Goal: Information Seeking & Learning: Stay updated

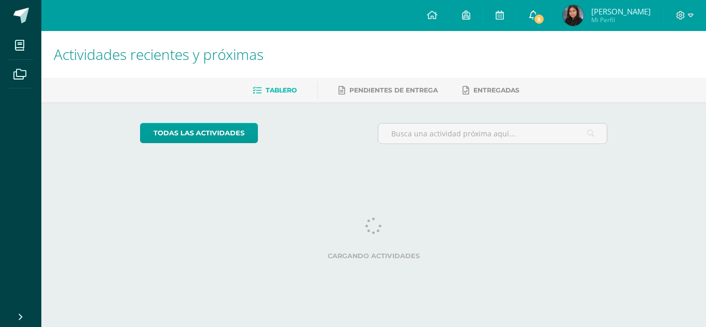
click at [531, 14] on link "5" at bounding box center [533, 15] width 33 height 31
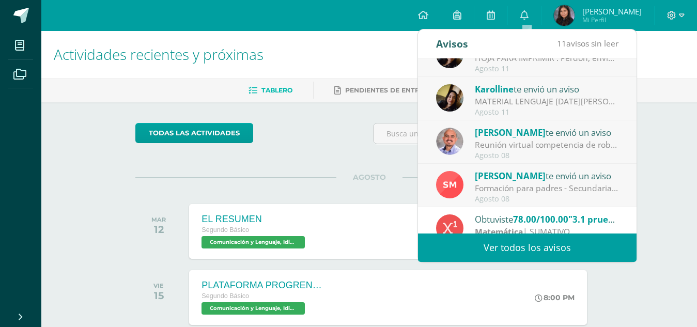
scroll to position [172, 0]
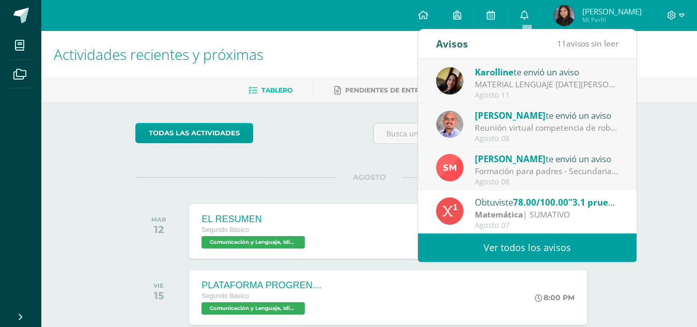
click at [522, 163] on span "[PERSON_NAME]" at bounding box center [510, 159] width 71 height 12
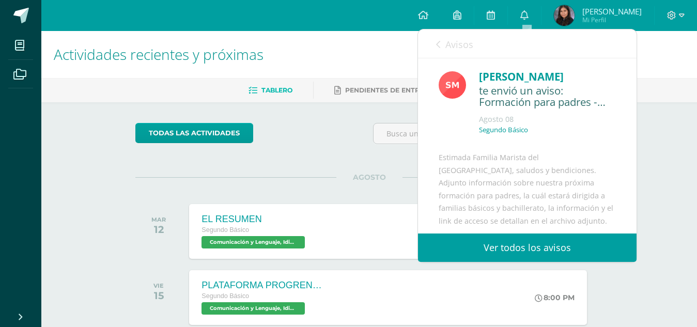
click at [448, 34] on link "Avisos" at bounding box center [454, 43] width 37 height 29
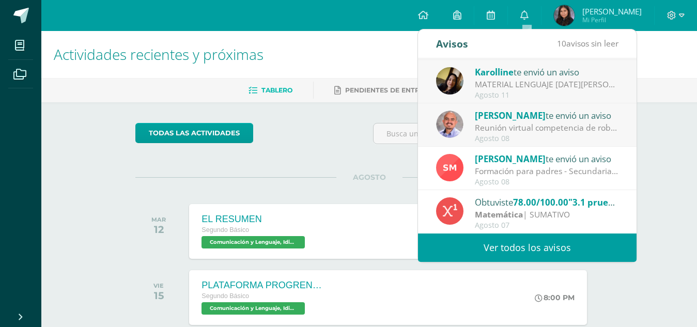
click at [483, 132] on div "Reunión virtual competencia de robótica en Cobán: Buen día saludos cordiales, e…" at bounding box center [547, 128] width 144 height 12
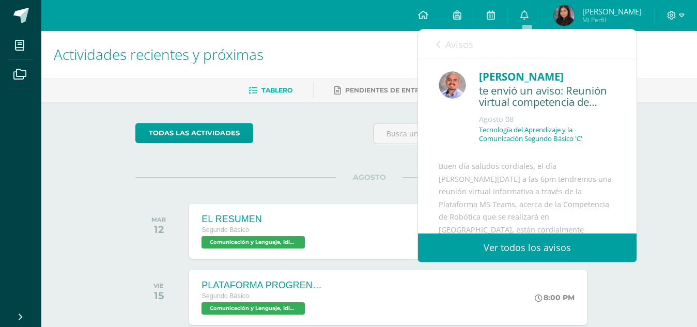
click at [455, 41] on span "Avisos" at bounding box center [460, 44] width 28 height 12
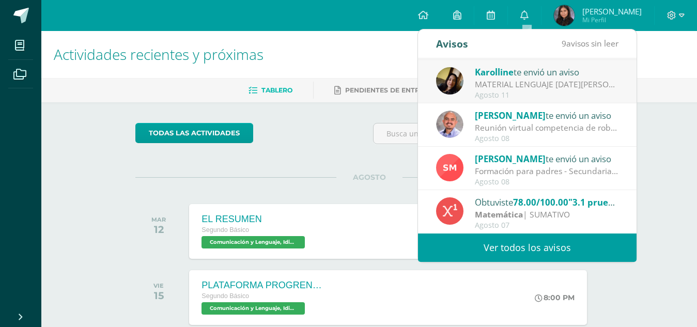
scroll to position [120, 0]
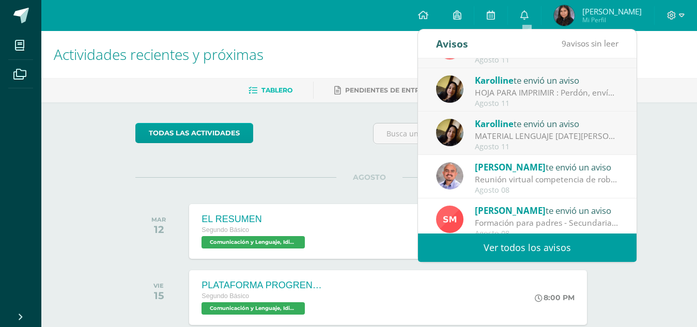
click at [478, 115] on div "[PERSON_NAME] te envió un aviso MATERIAL LENGUAJE [DATE][PERSON_NAME] : Buenas …" at bounding box center [527, 133] width 219 height 43
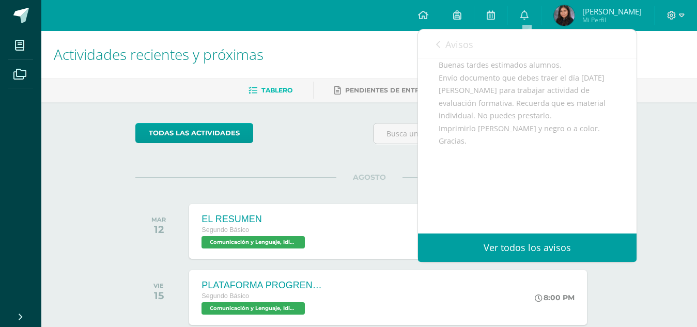
scroll to position [103, 0]
drag, startPoint x: 441, startPoint y: 83, endPoint x: 450, endPoint y: 83, distance: 9.3
click at [450, 83] on div "Buenas tardes estimados alumnos. Envío documento que debes traer el día [DATE][…" at bounding box center [527, 140] width 177 height 164
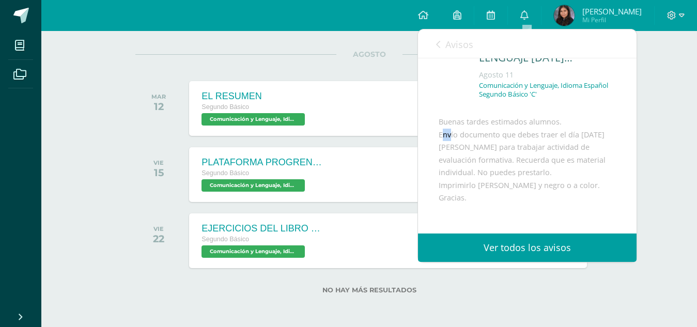
scroll to position [0, 0]
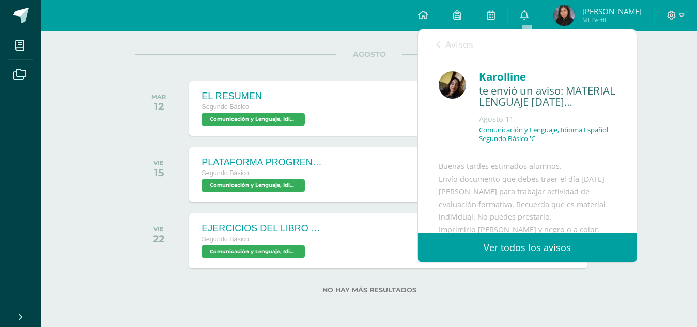
click at [468, 37] on link "Avisos" at bounding box center [454, 43] width 37 height 29
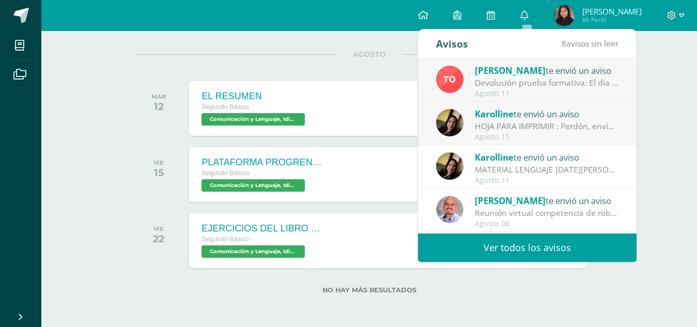
scroll to position [69, 0]
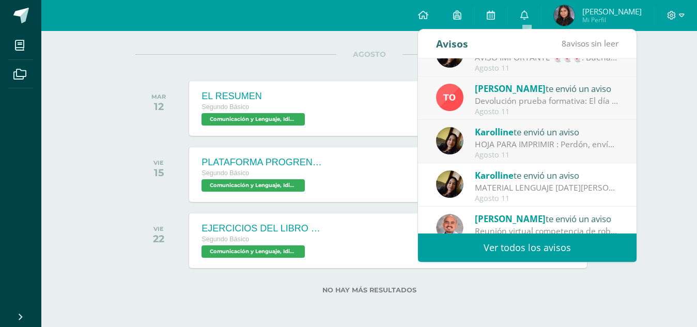
click at [504, 134] on span "Karolline" at bounding box center [494, 132] width 39 height 12
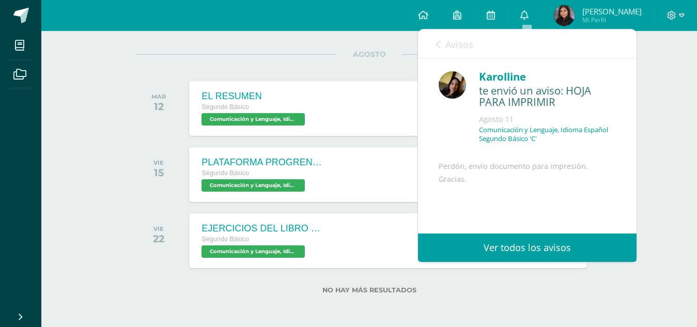
scroll to position [97, 0]
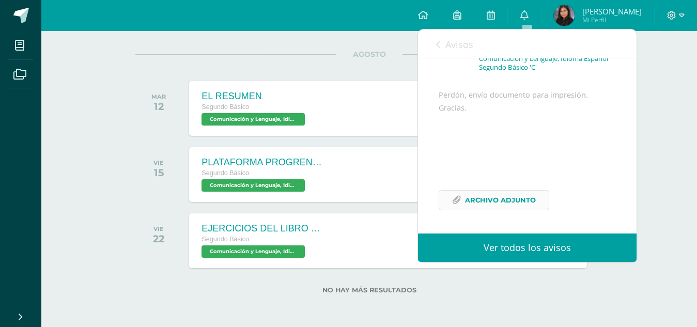
click at [482, 195] on span "Archivo Adjunto" at bounding box center [500, 200] width 71 height 19
click at [448, 45] on span "Avisos" at bounding box center [460, 44] width 28 height 12
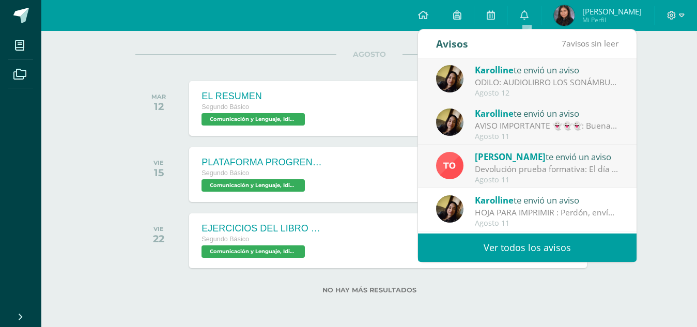
scroll to position [0, 0]
click at [490, 157] on span "[PERSON_NAME]" at bounding box center [510, 157] width 71 height 12
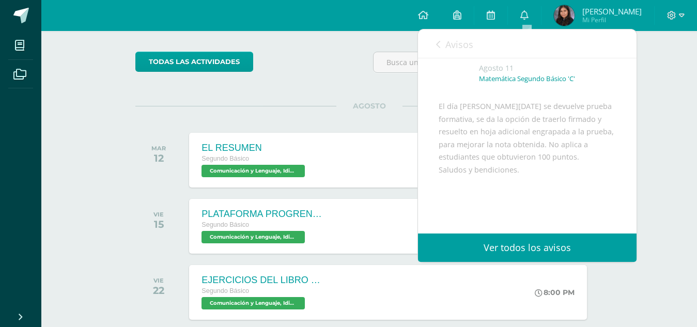
scroll to position [52, 0]
click at [457, 43] on span "Avisos" at bounding box center [460, 44] width 28 height 12
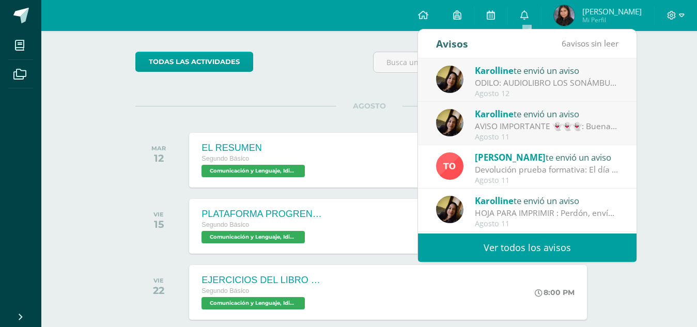
click at [487, 107] on div "[PERSON_NAME] te envió un aviso" at bounding box center [547, 113] width 144 height 13
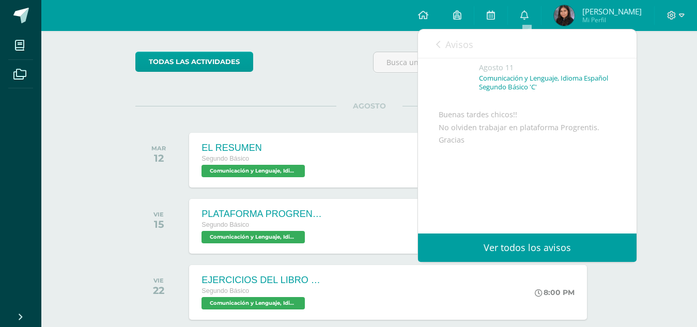
click at [482, 125] on div "Buenas tardes chicos!! No olviden trabajar en plataforma Progrentis. Gracias Ar…" at bounding box center [527, 195] width 177 height 172
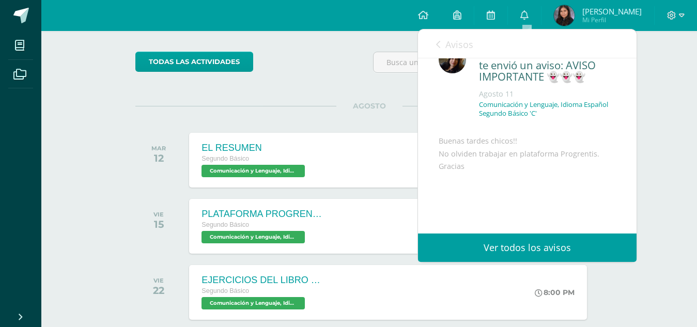
scroll to position [0, 0]
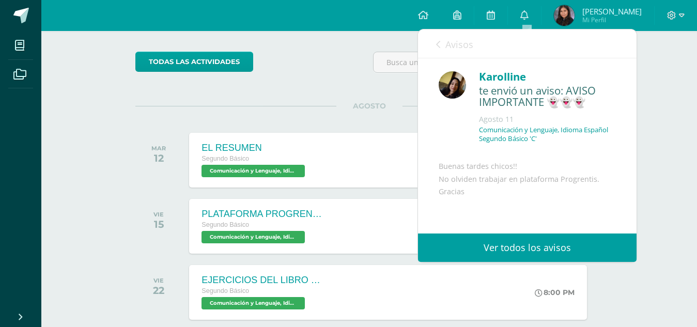
click at [448, 39] on span "Avisos" at bounding box center [460, 44] width 28 height 12
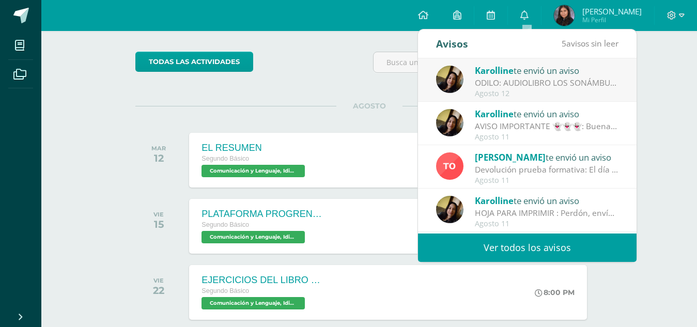
click at [506, 120] on div "[PERSON_NAME] te envió un aviso" at bounding box center [547, 113] width 144 height 13
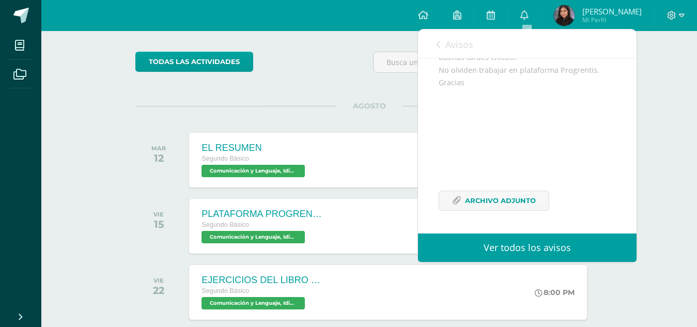
scroll to position [122, 0]
click at [460, 44] on span "Avisos" at bounding box center [460, 44] width 28 height 12
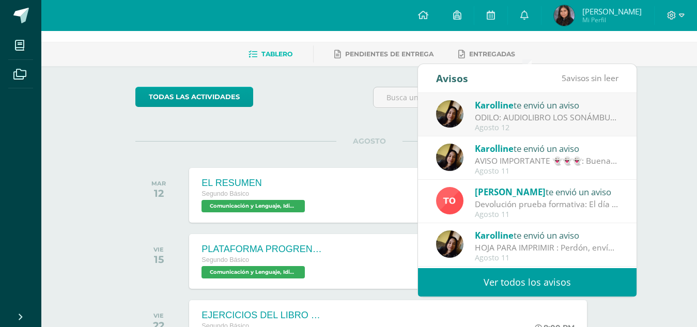
scroll to position [0, 0]
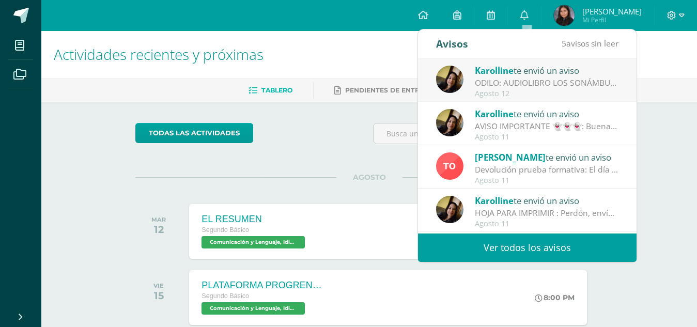
click at [497, 90] on div "Agosto 12" at bounding box center [547, 93] width 144 height 9
